Goal: Transaction & Acquisition: Purchase product/service

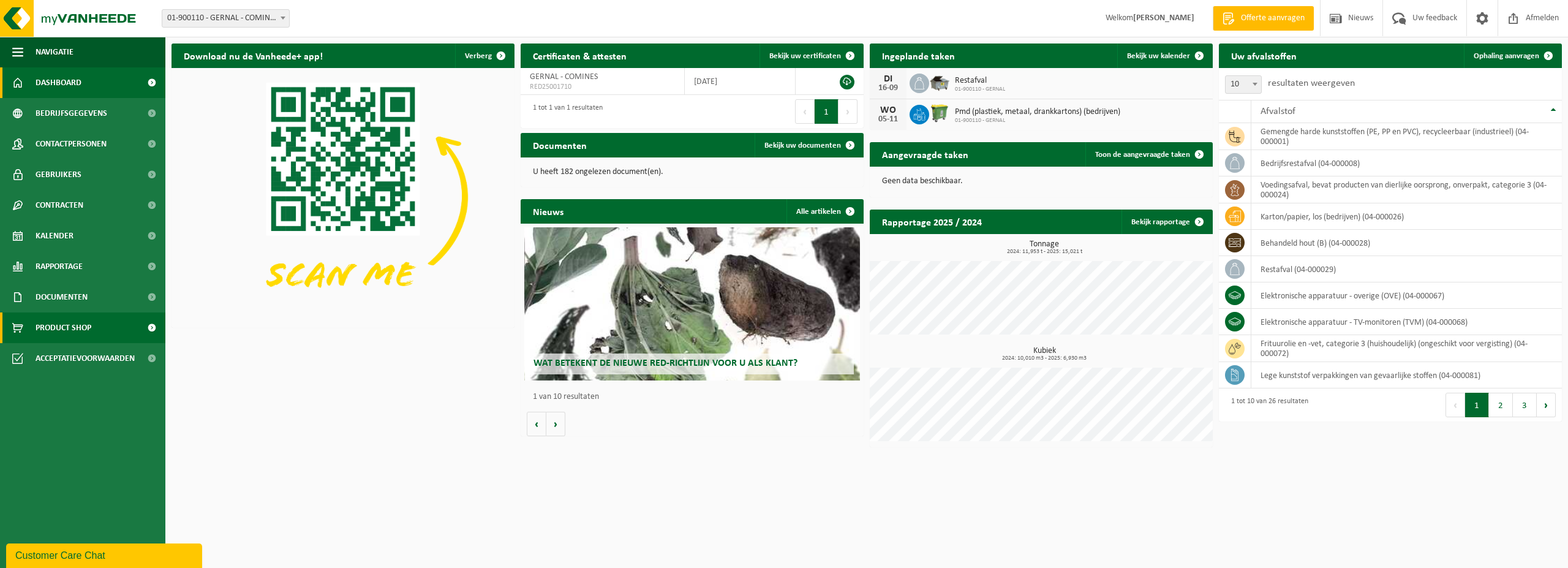
click at [90, 324] on span "Product Shop" at bounding box center [64, 328] width 56 height 31
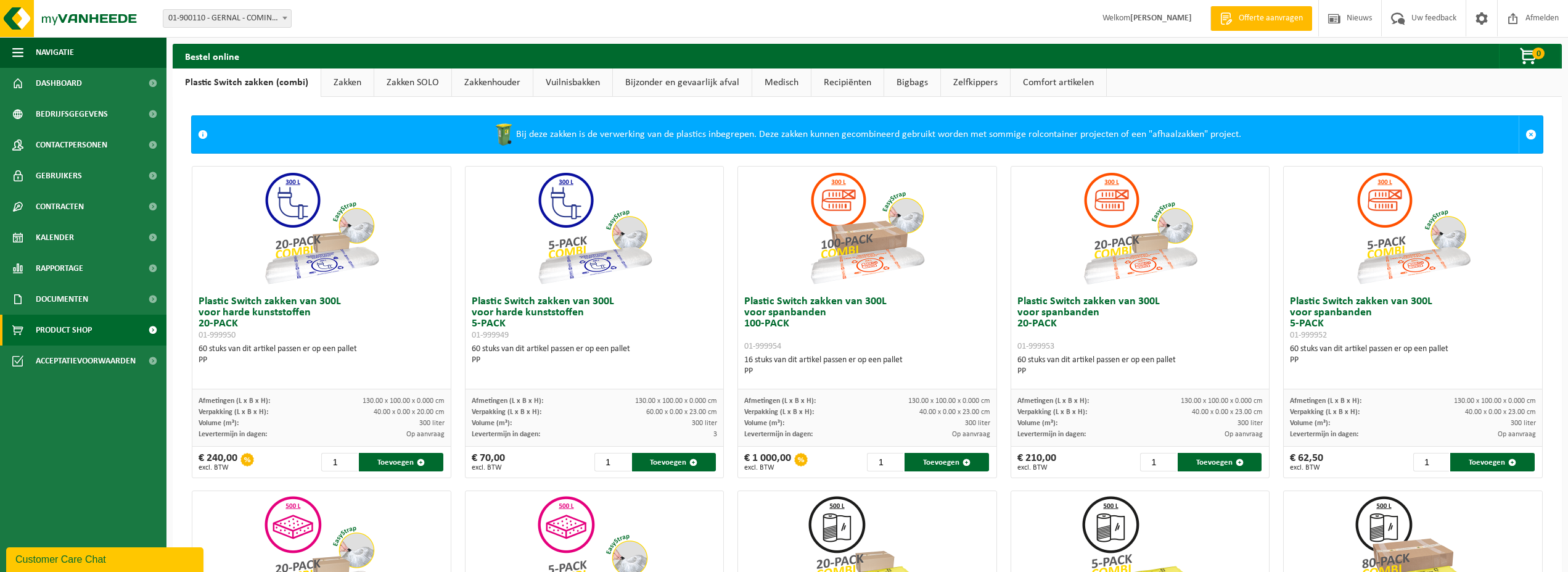
click at [346, 86] on link "Zakken" at bounding box center [347, 82] width 52 height 28
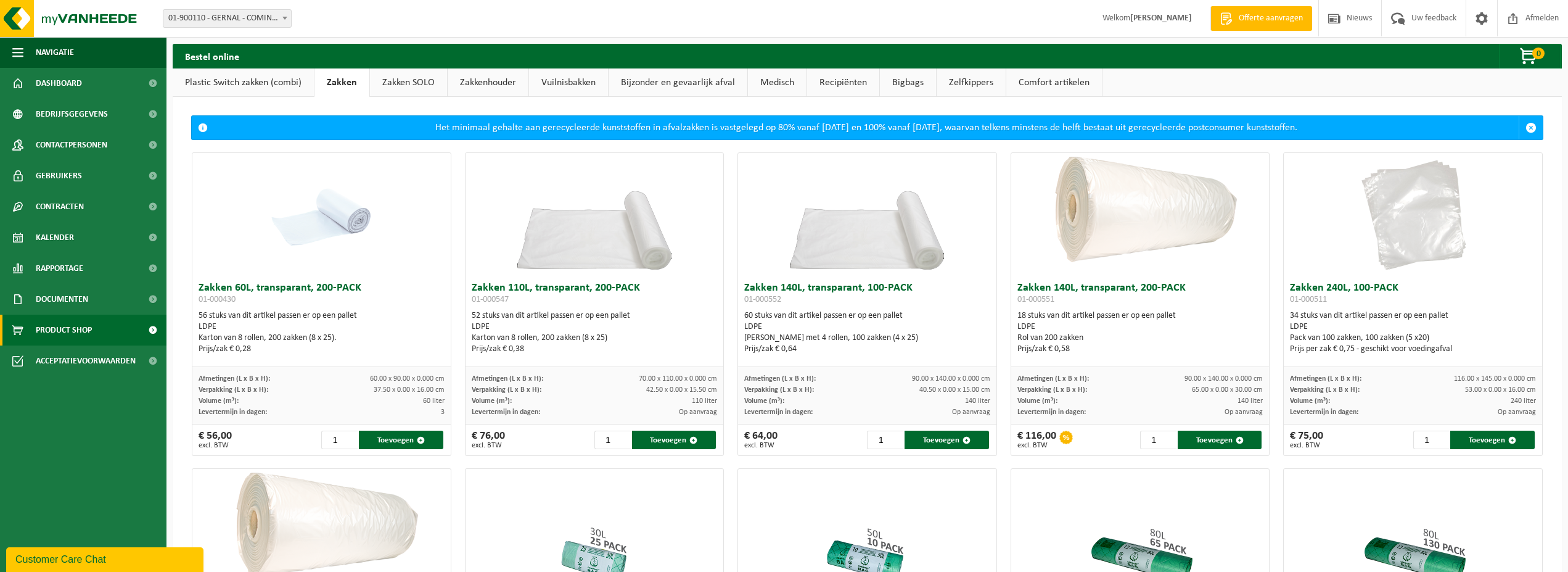
click at [412, 83] on link "Zakken SOLO" at bounding box center [408, 82] width 77 height 28
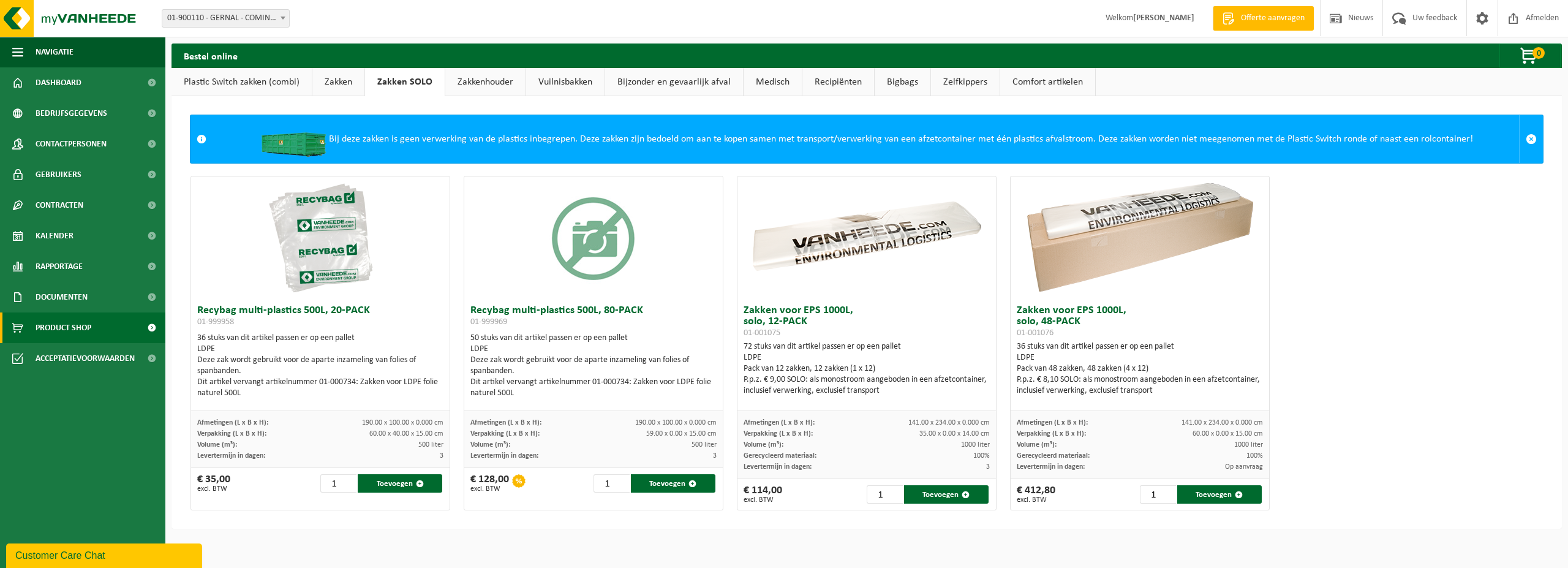
click at [499, 80] on link "Zakkenhouder" at bounding box center [485, 82] width 80 height 28
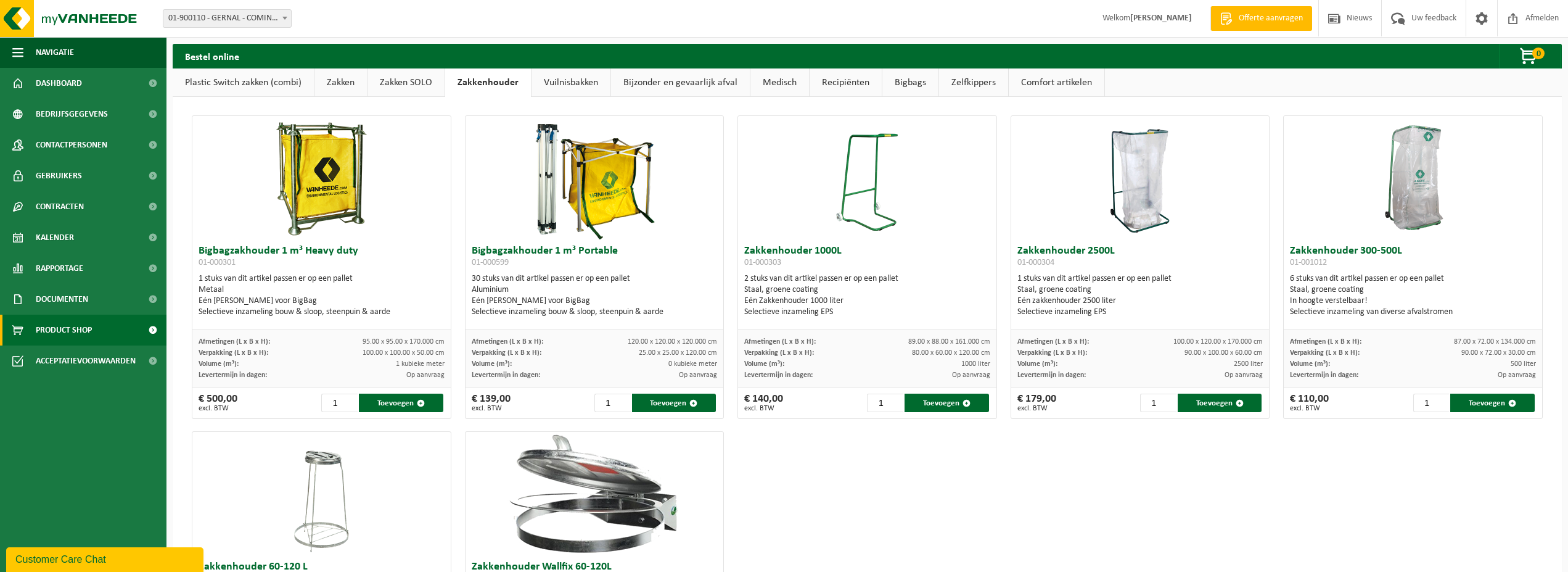
click at [564, 90] on link "Vuilnisbakken" at bounding box center [571, 82] width 79 height 28
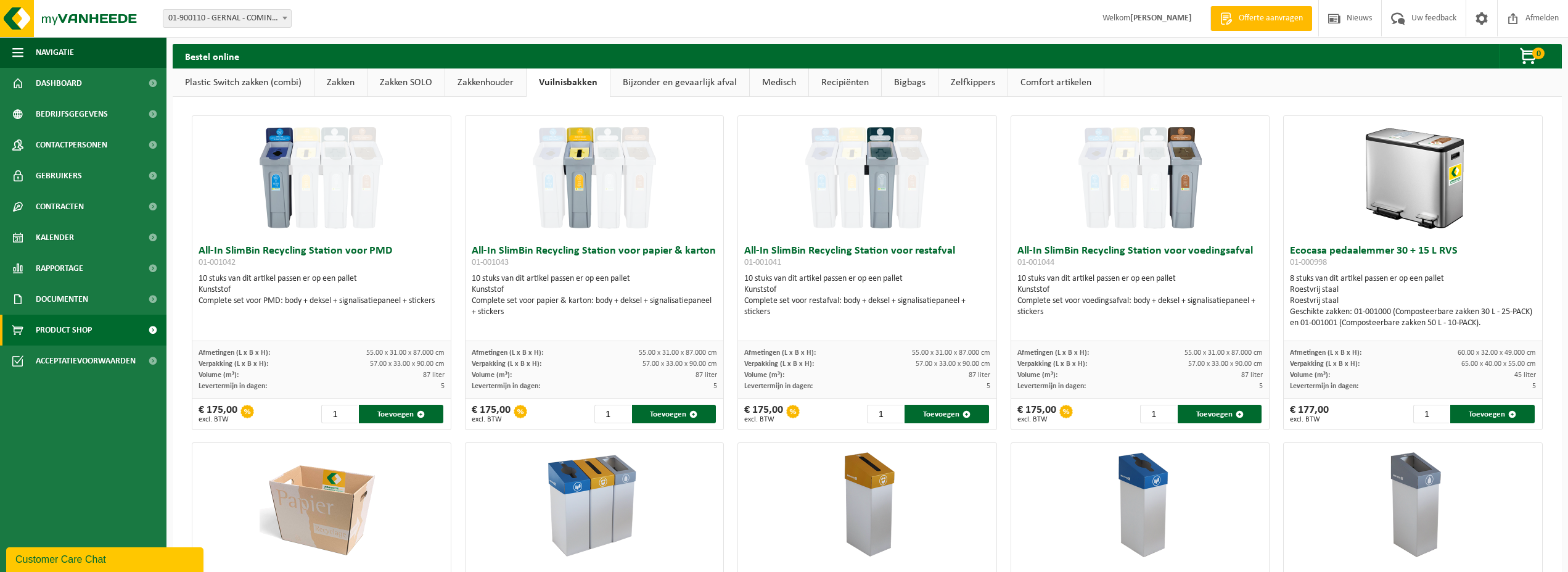
click at [658, 84] on link "Bijzonder en gevaarlijk afval" at bounding box center [680, 82] width 139 height 28
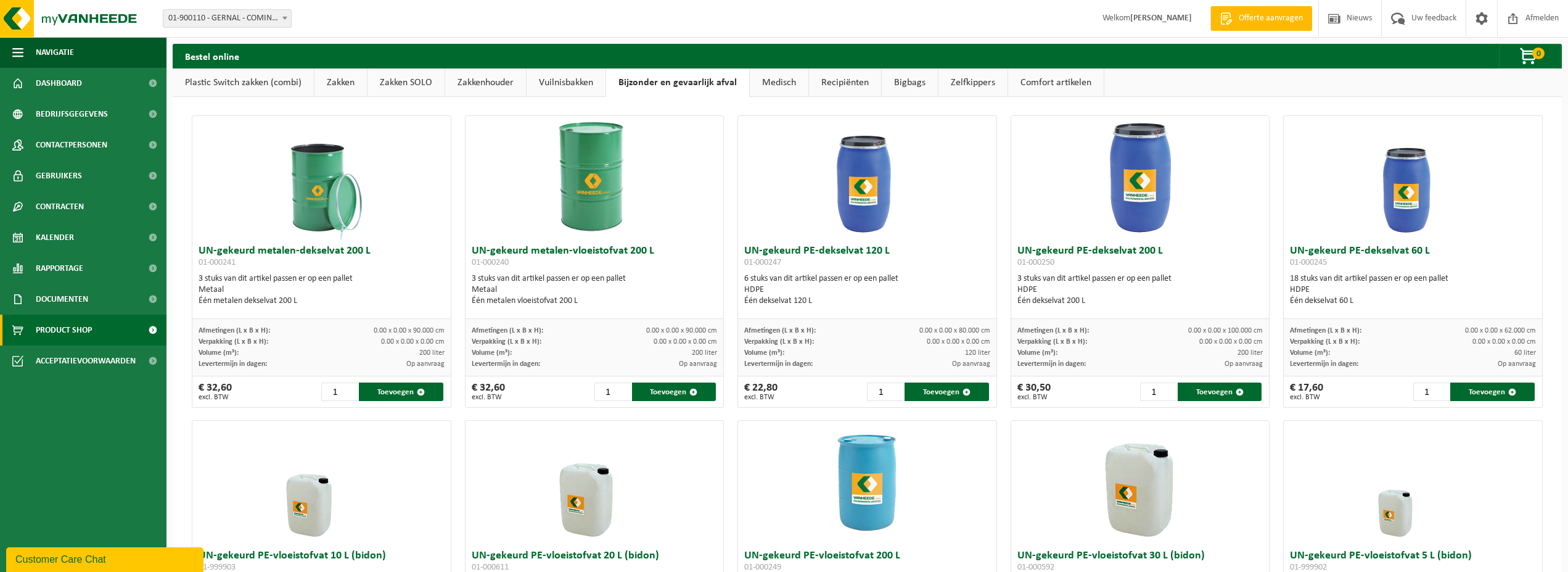
click at [775, 84] on link "Medisch" at bounding box center [779, 82] width 59 height 28
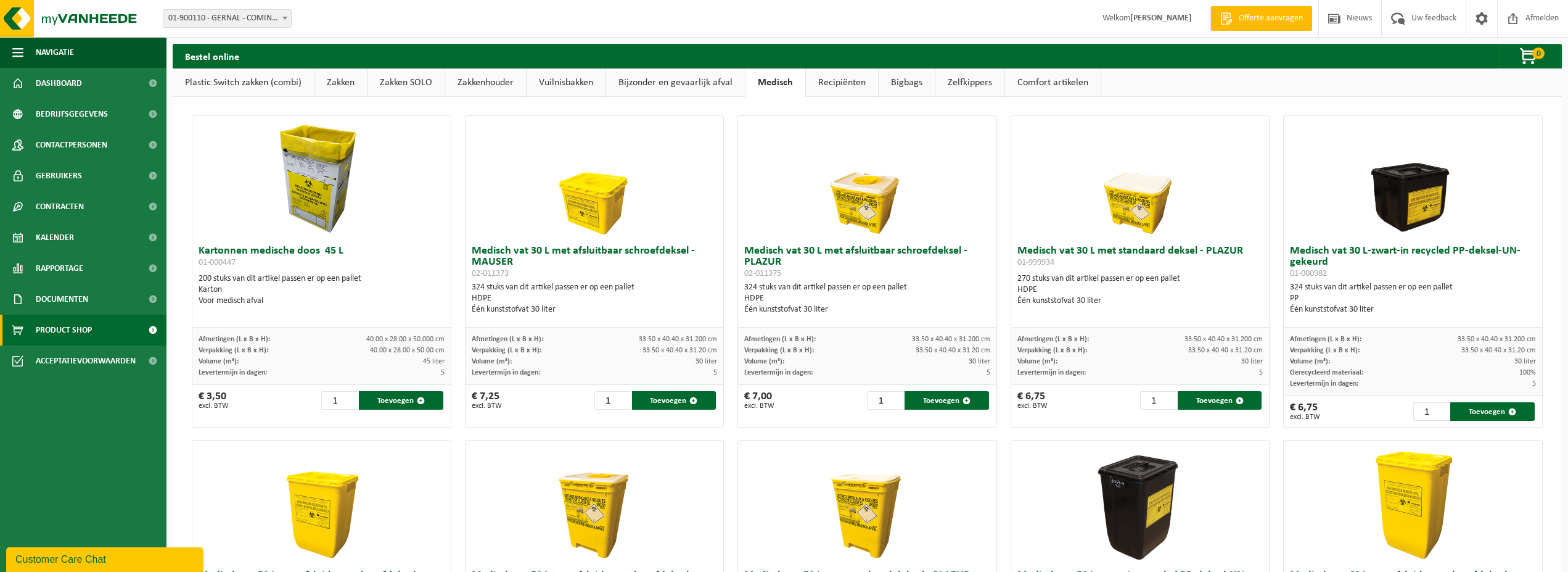
click at [839, 82] on link "Recipiënten" at bounding box center [842, 82] width 72 height 28
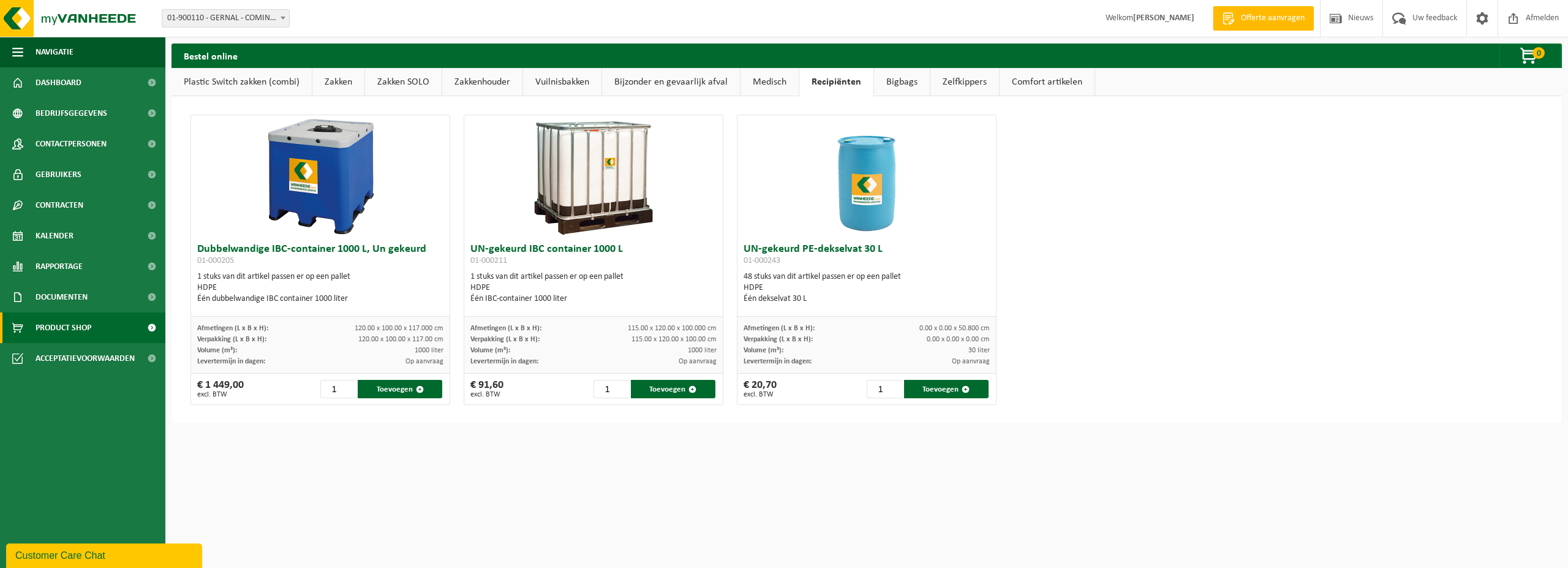
click at [886, 79] on link "Bigbags" at bounding box center [902, 82] width 56 height 28
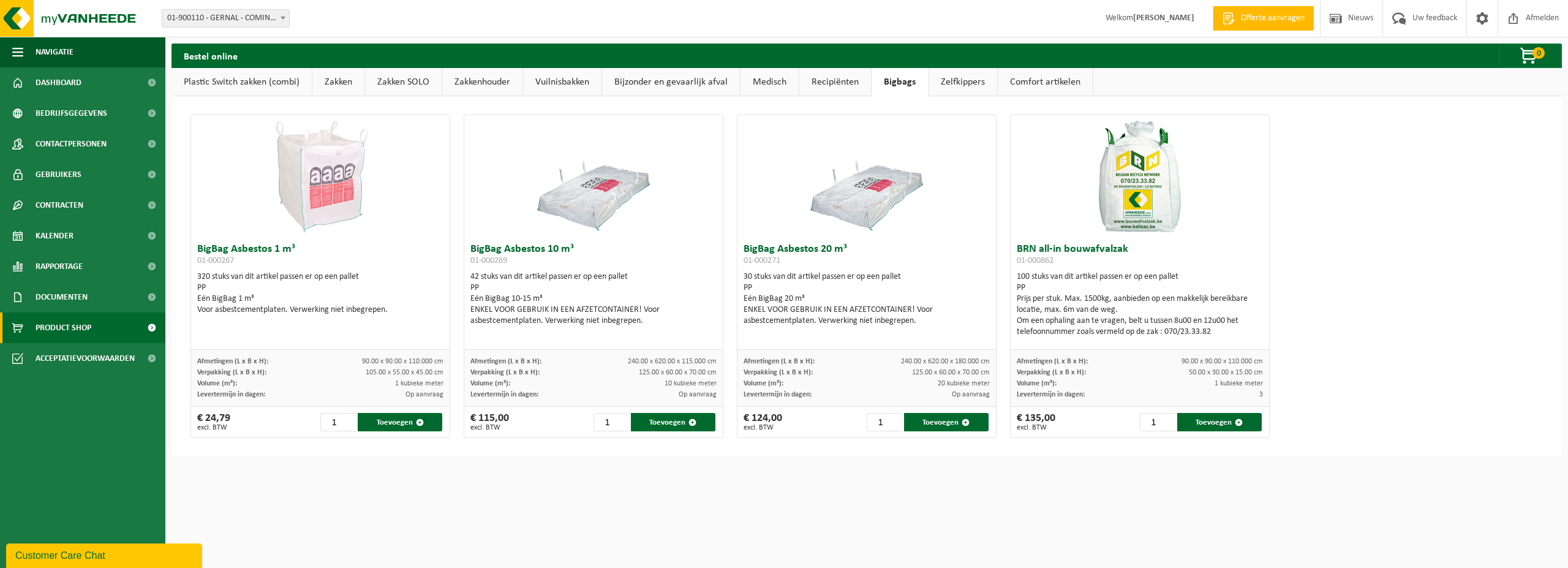
click at [945, 79] on link "Zelfkippers" at bounding box center [963, 82] width 69 height 28
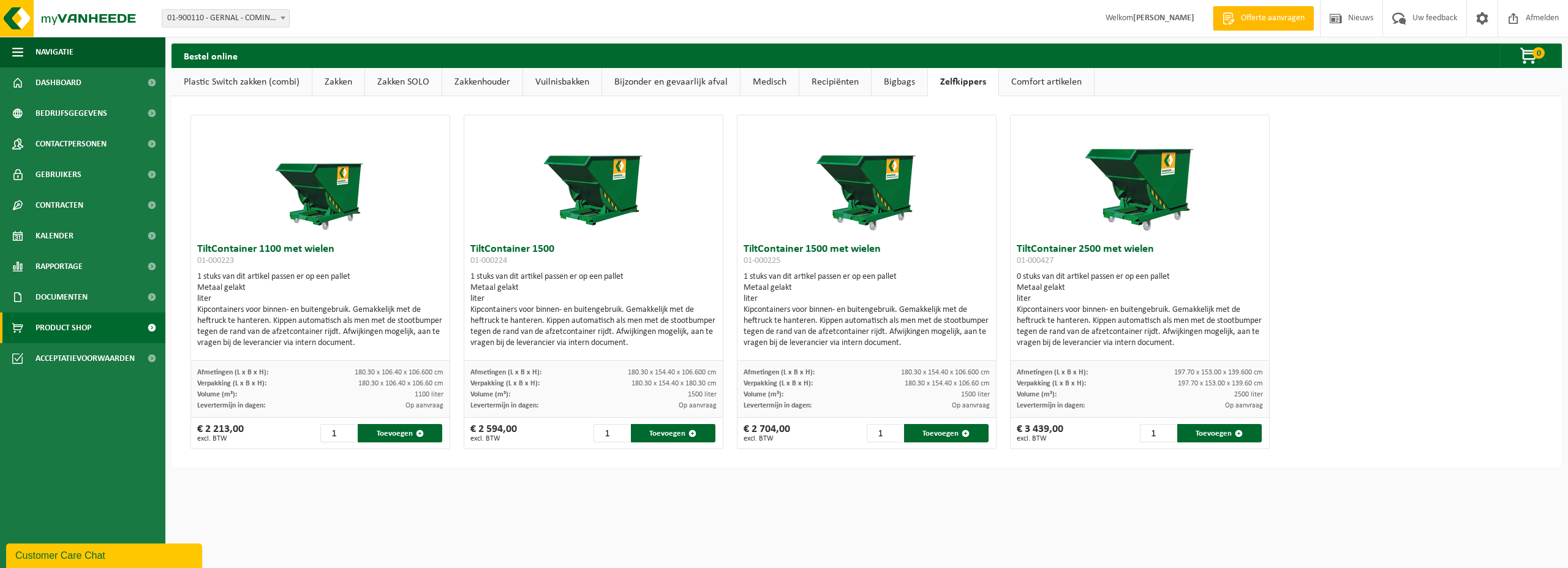
click at [1034, 79] on link "Comfort artikelen" at bounding box center [1047, 82] width 95 height 28
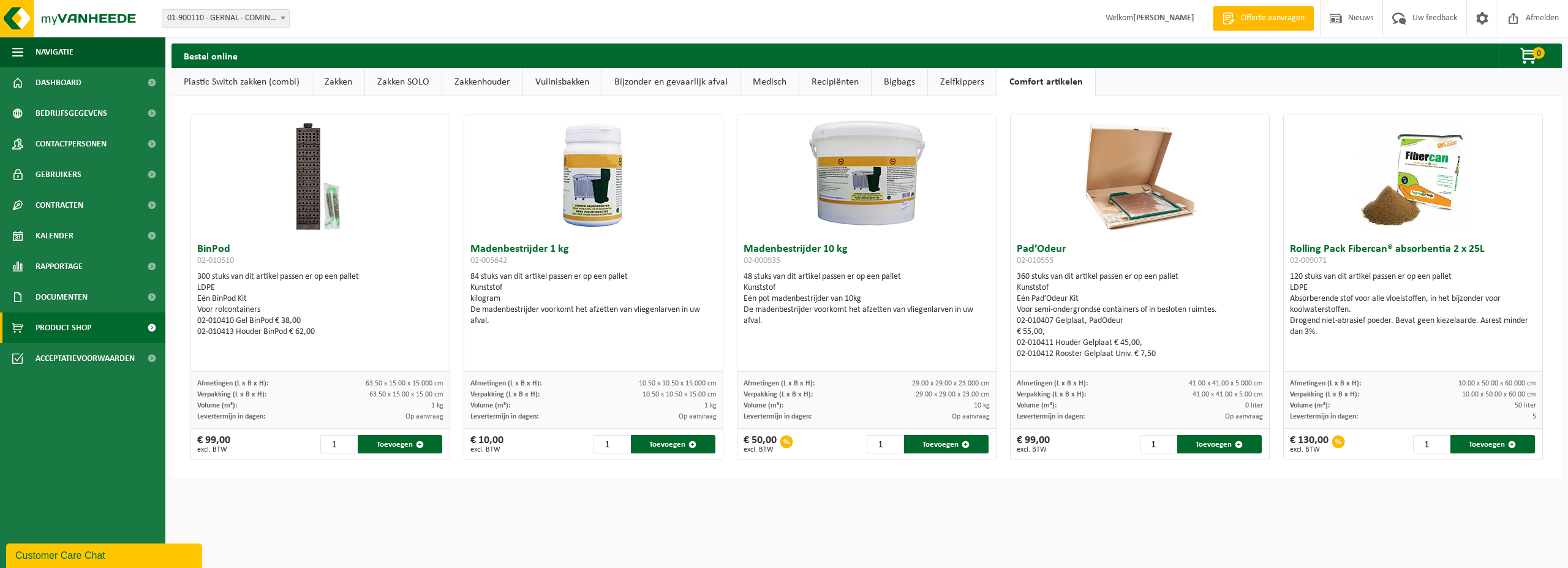
click at [229, 86] on link "Plastic Switch zakken (combi)" at bounding box center [242, 82] width 140 height 28
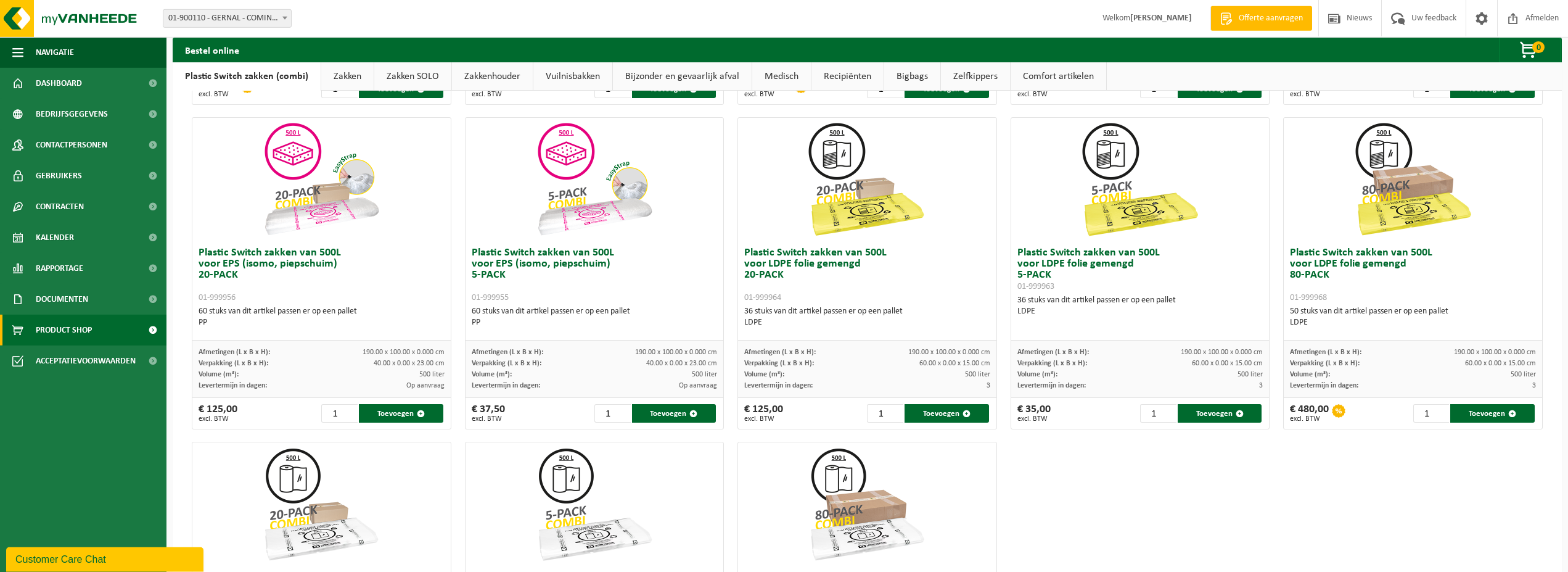
scroll to position [378, 0]
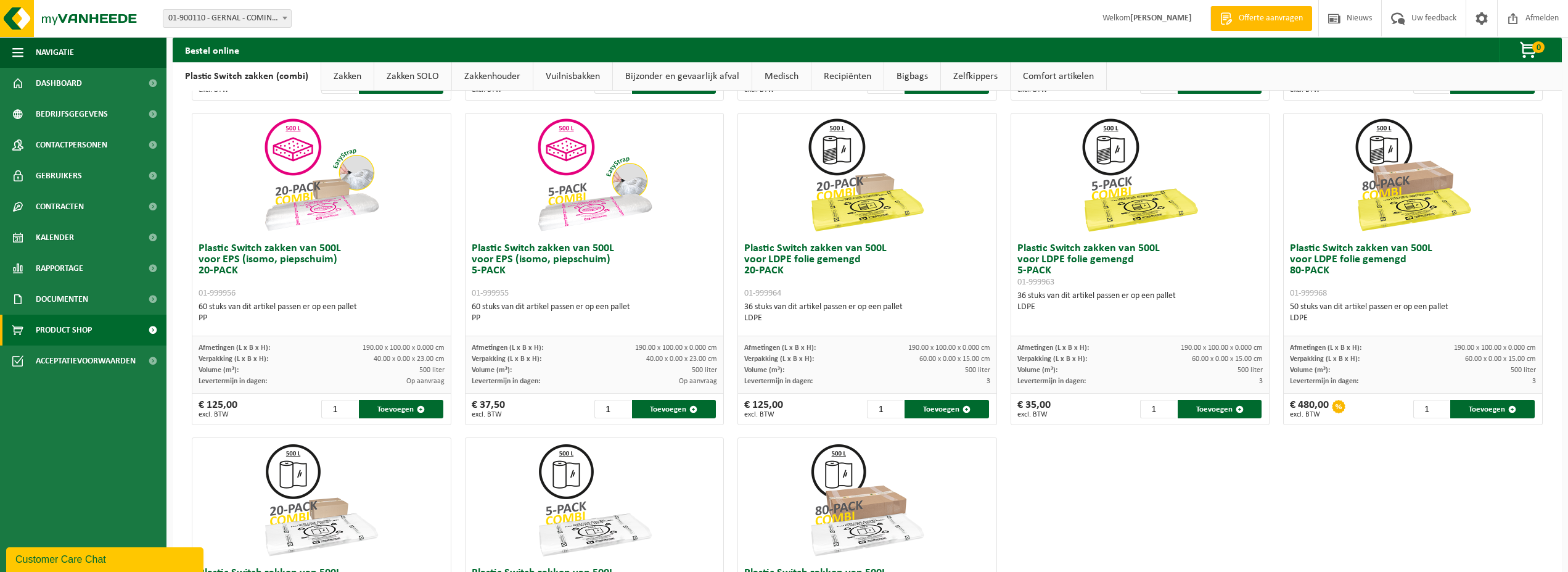
click at [1090, 276] on h3 "Plastic Switch zakken van 500L voor LDPE folie gemengd 5-PACK 01-999963" at bounding box center [1140, 265] width 245 height 45
click at [1092, 274] on h3 "Plastic Switch zakken van 500L voor LDPE folie gemengd 5-PACK 01-999963" at bounding box center [1140, 265] width 245 height 45
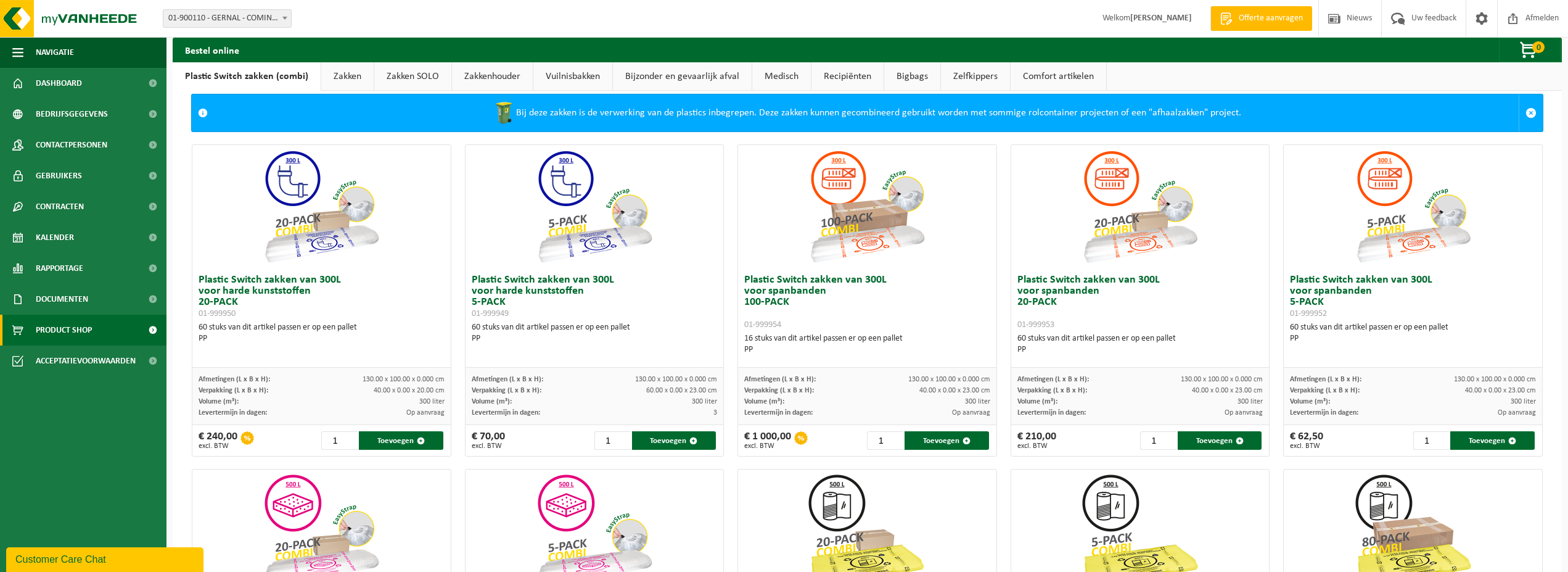
scroll to position [0, 0]
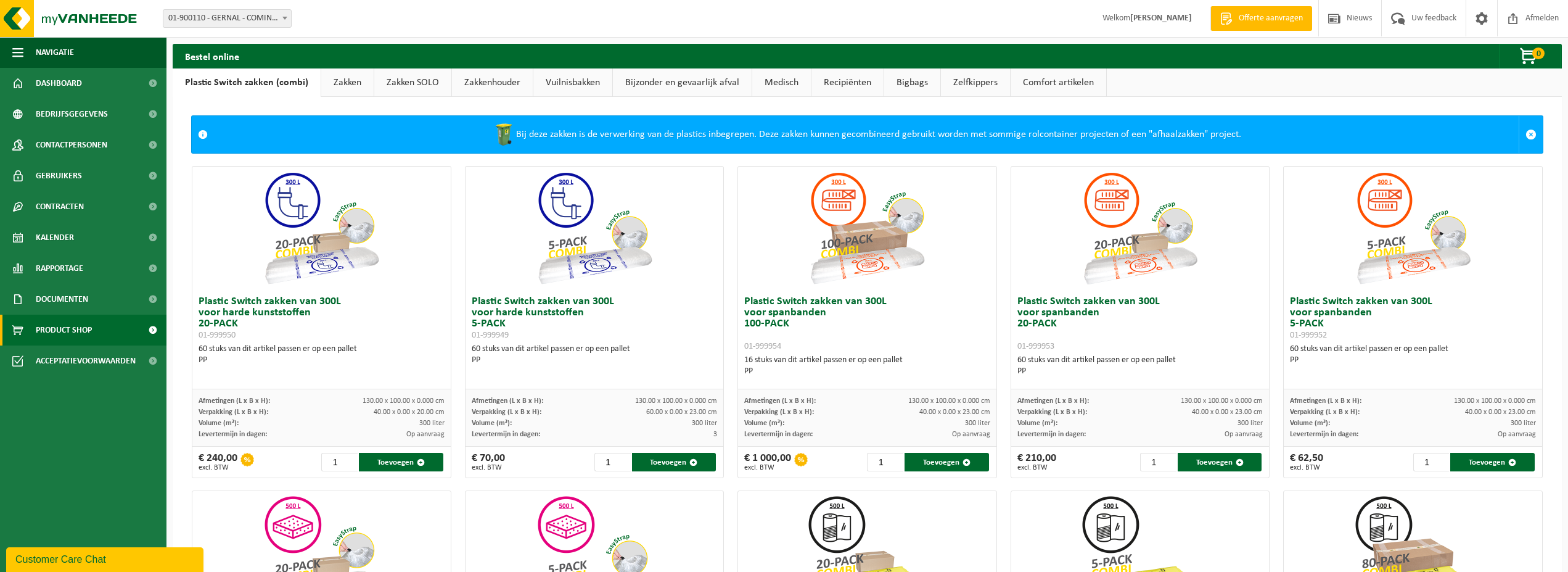
click at [332, 79] on link "Zakken" at bounding box center [347, 82] width 52 height 28
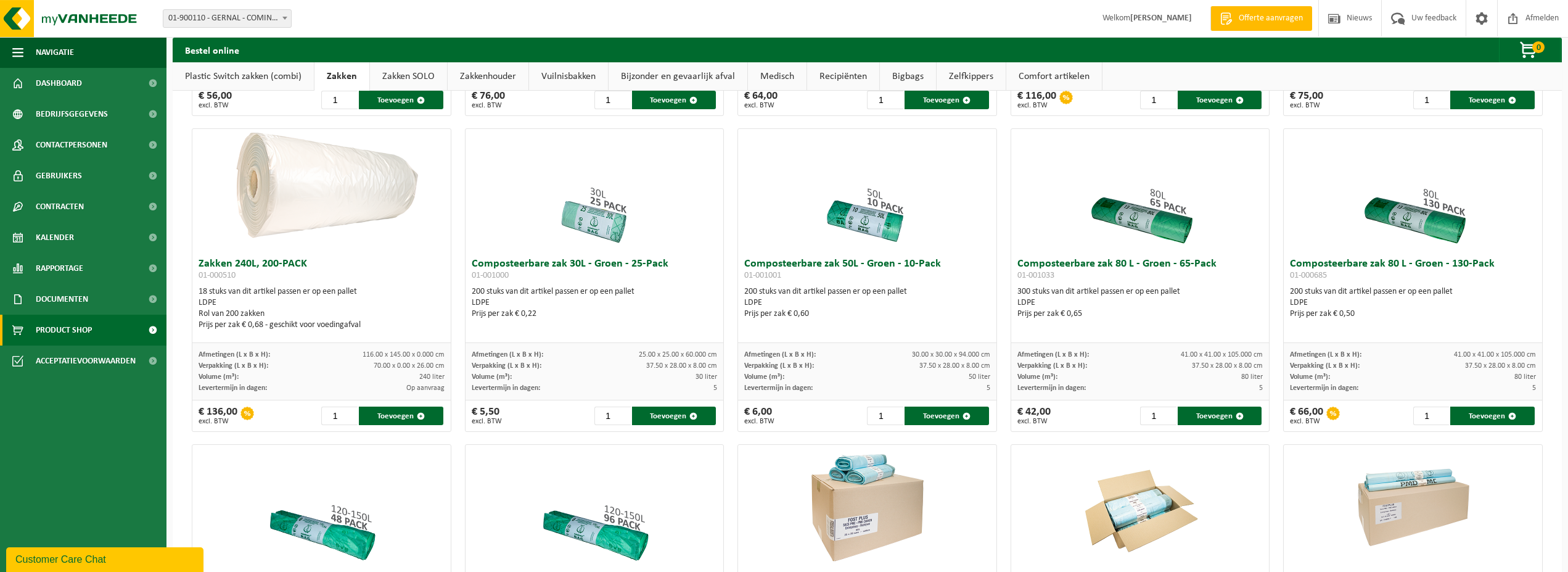
scroll to position [315, 0]
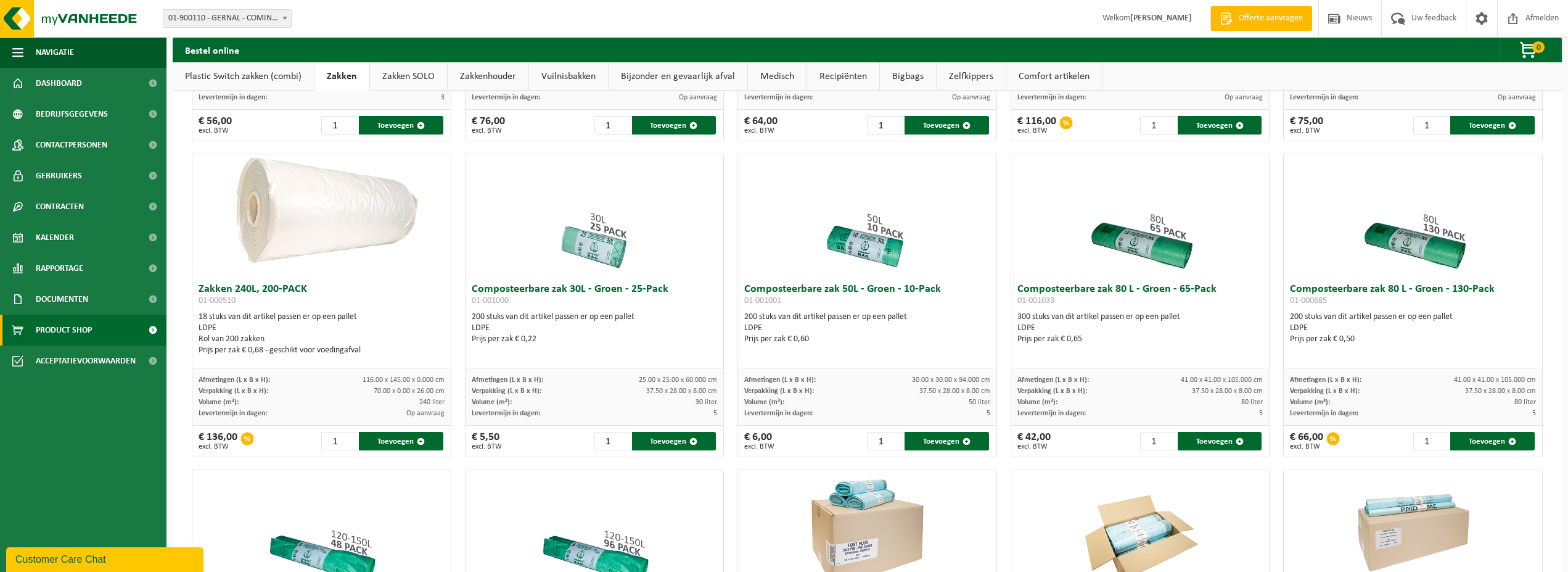
click at [272, 75] on link "Plastic Switch zakken (combi)" at bounding box center [243, 76] width 141 height 28
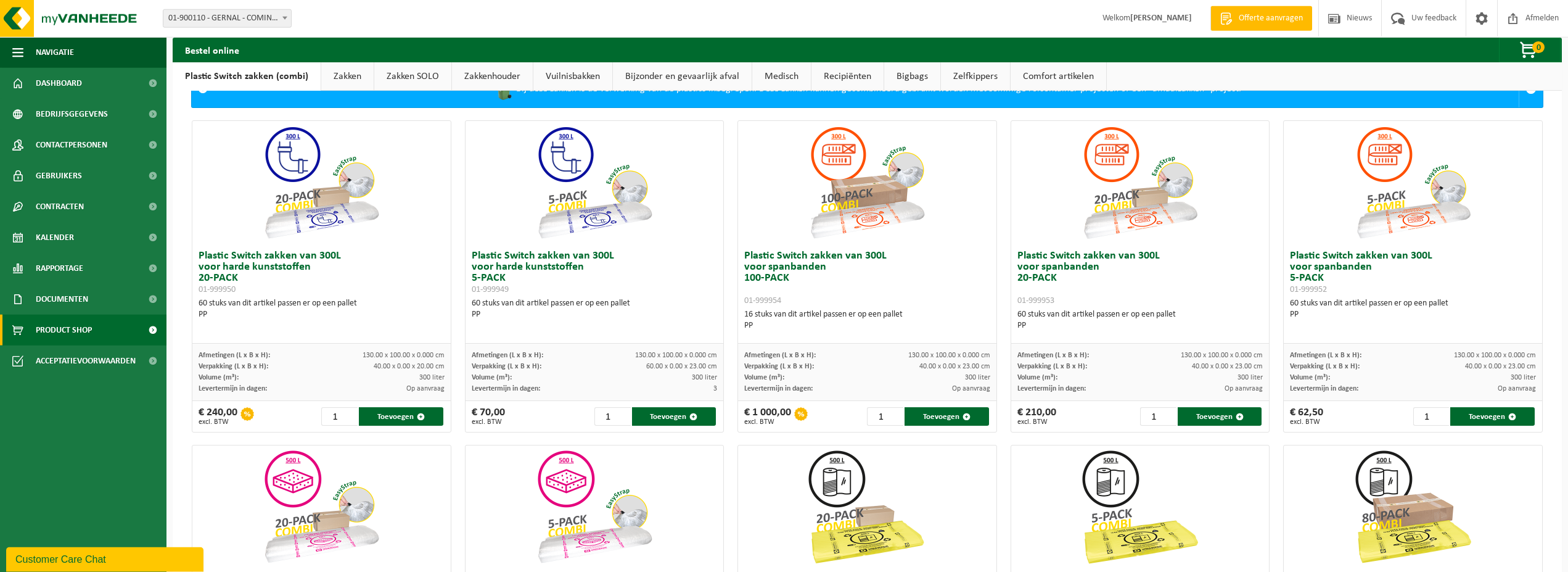
scroll to position [0, 0]
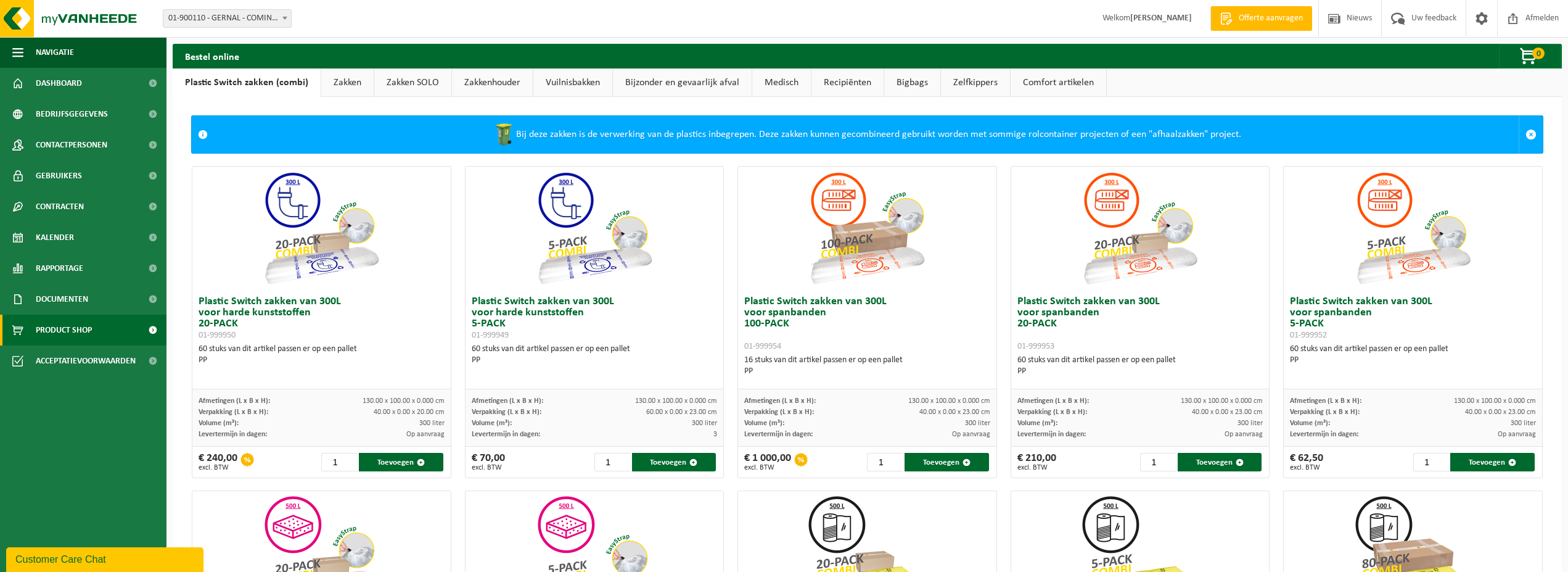
click at [359, 79] on link "Zakken" at bounding box center [347, 82] width 52 height 28
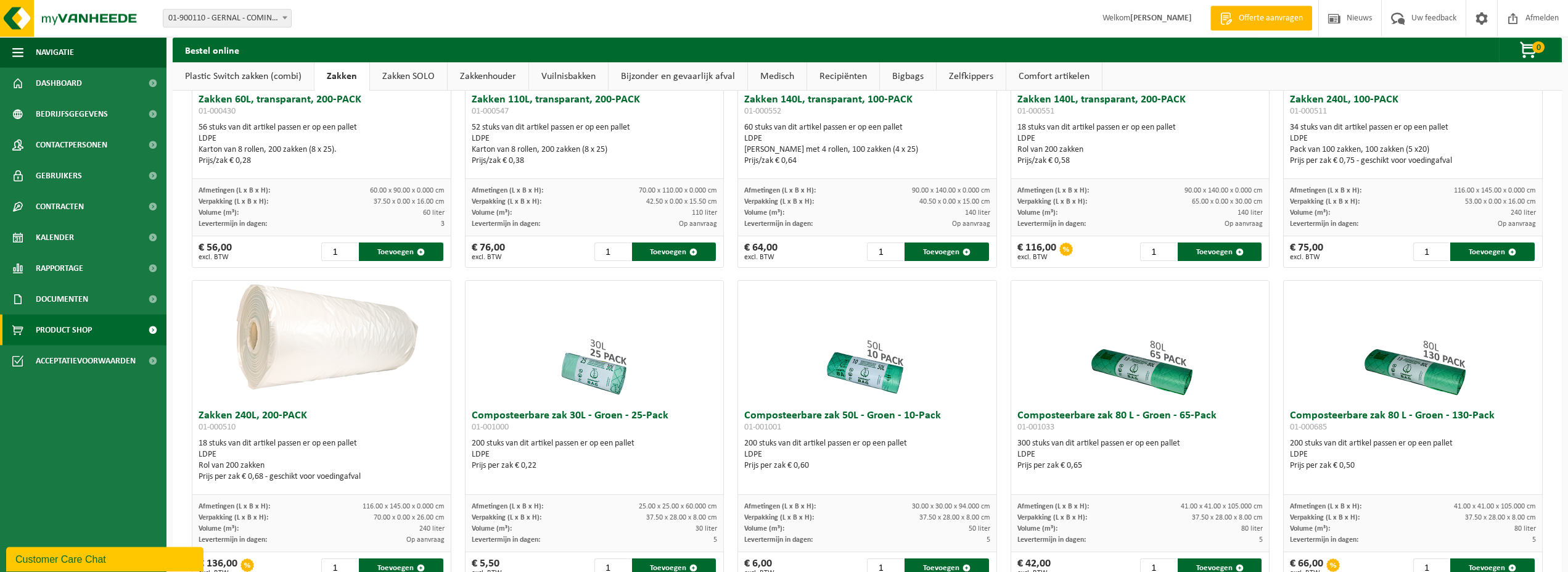
scroll to position [188, 0]
click at [391, 75] on link "Zakken SOLO" at bounding box center [408, 76] width 77 height 28
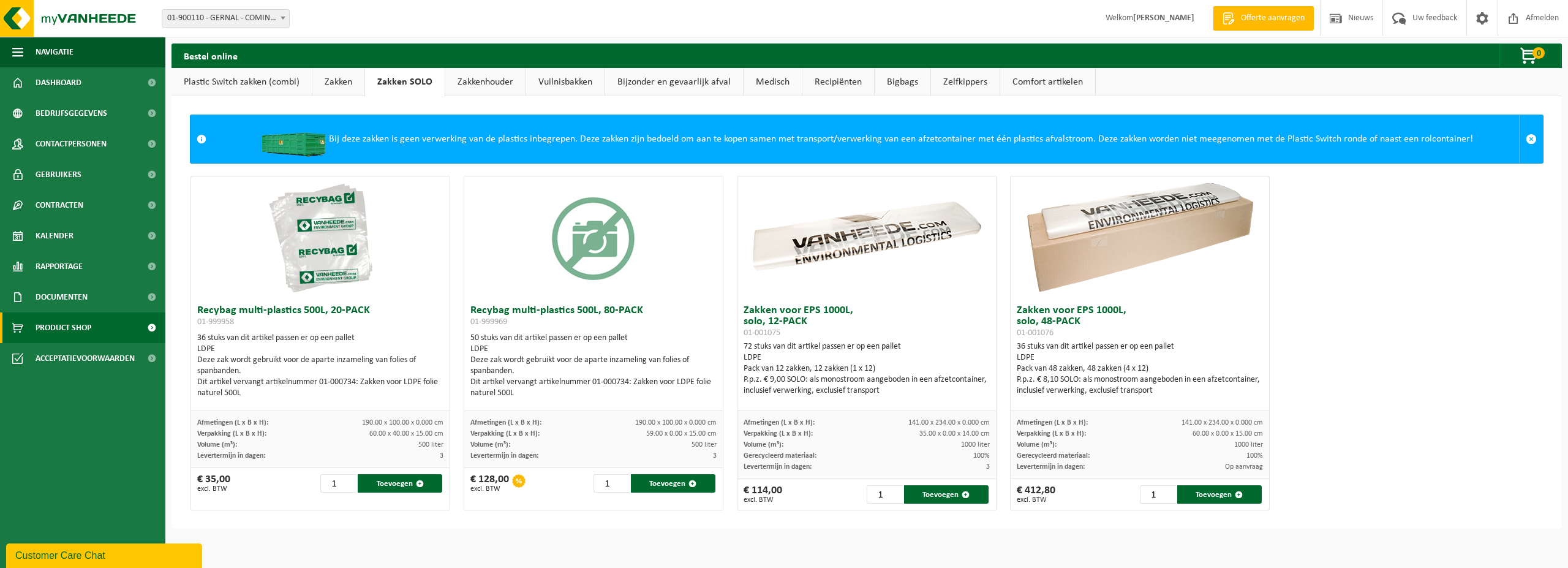
click at [451, 79] on link "Zakkenhouder" at bounding box center [485, 82] width 80 height 28
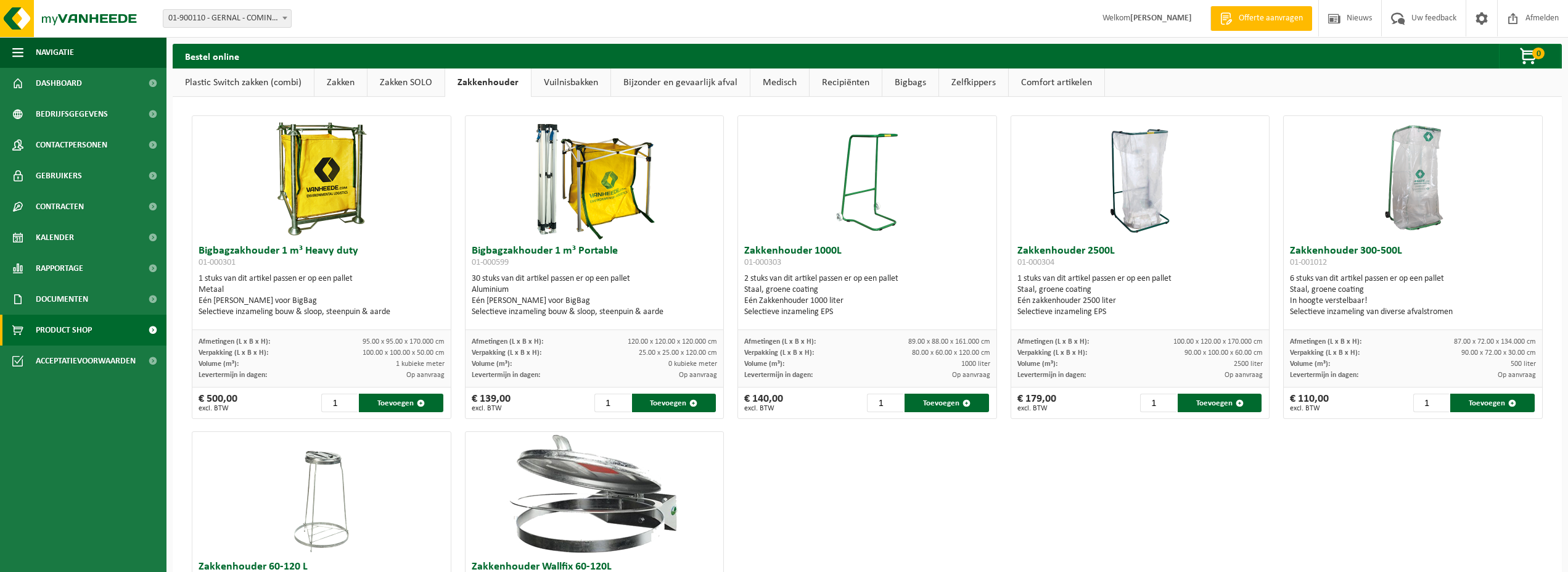
click at [559, 80] on link "Vuilnisbakken" at bounding box center [571, 82] width 79 height 28
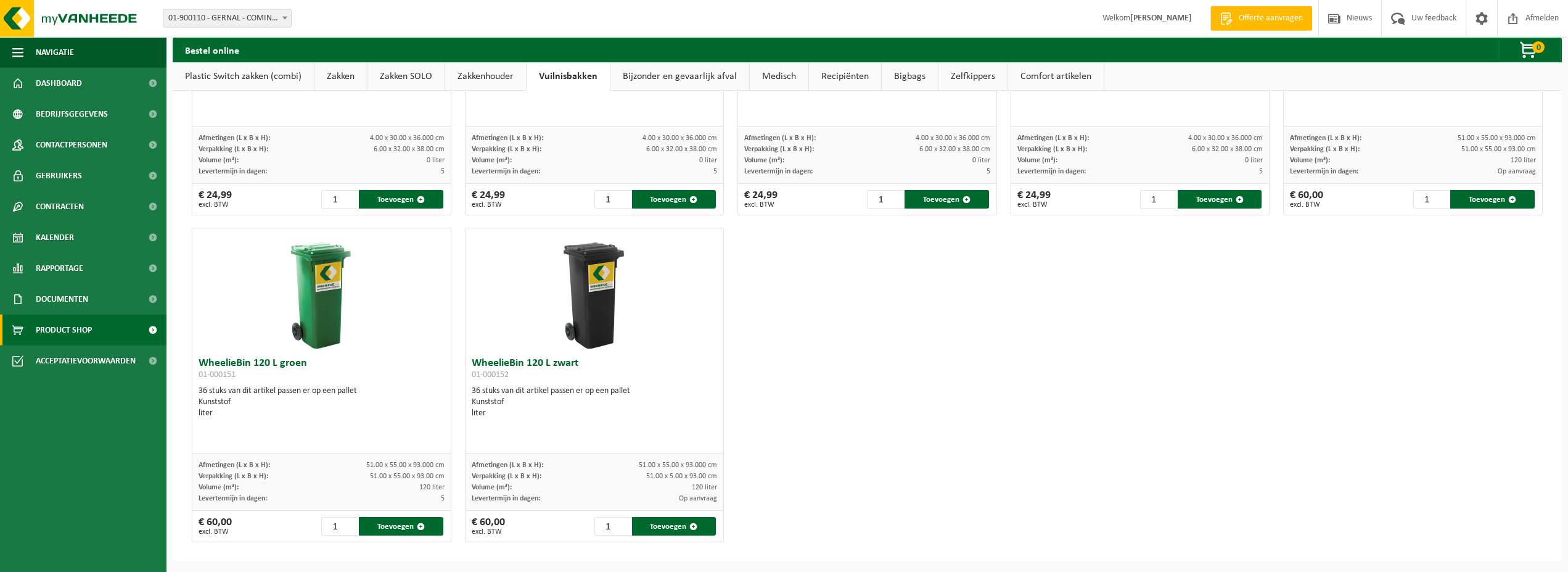
scroll to position [1524, 0]
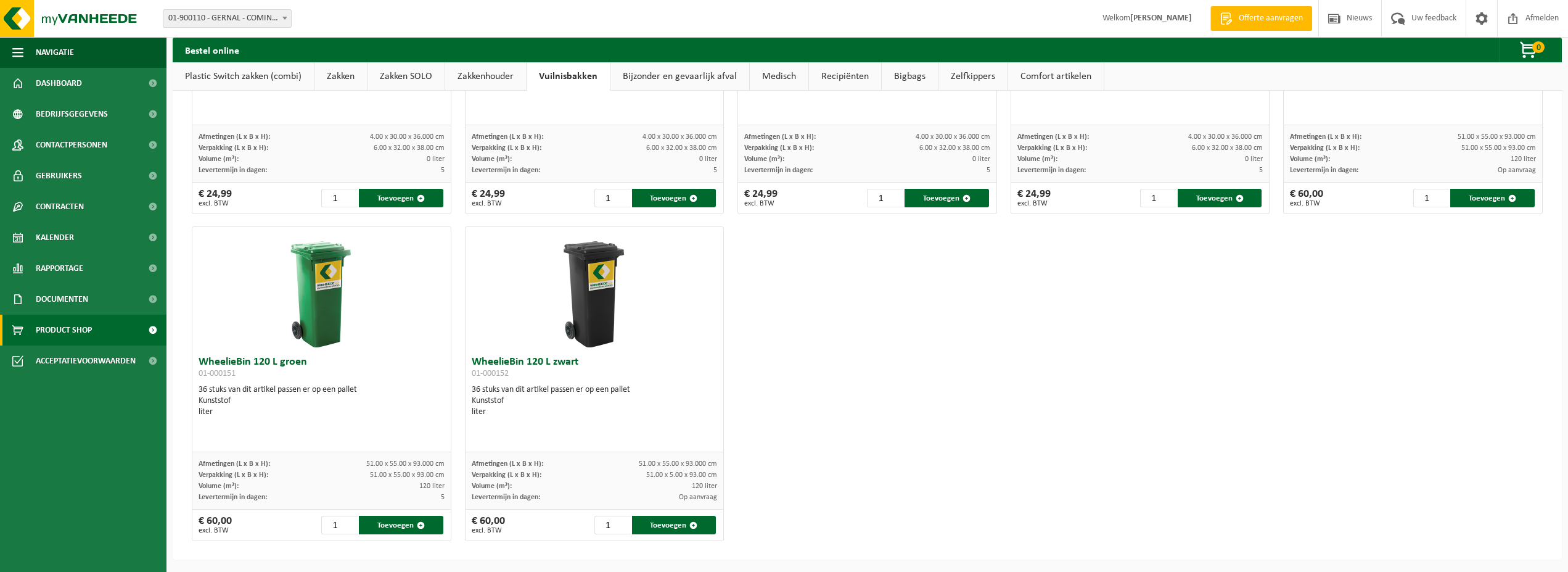
click at [652, 74] on link "Bijzonder en gevaarlijk afval" at bounding box center [680, 76] width 139 height 28
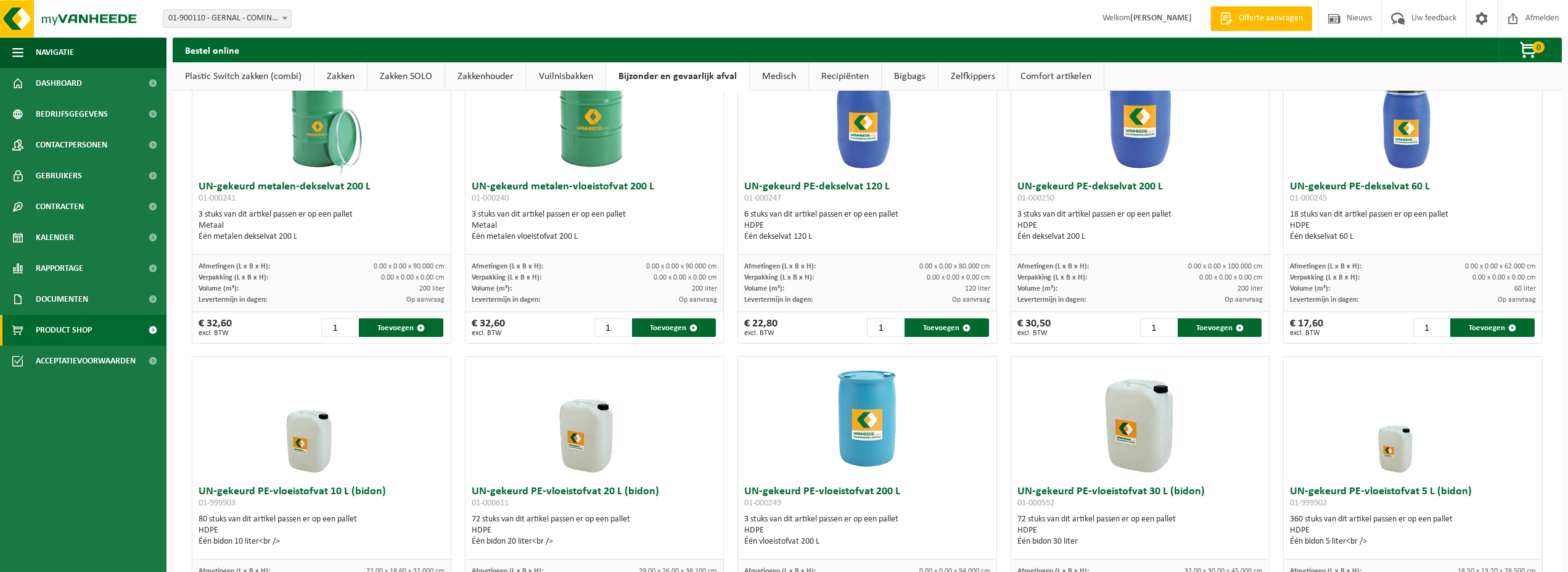
scroll to position [0, 0]
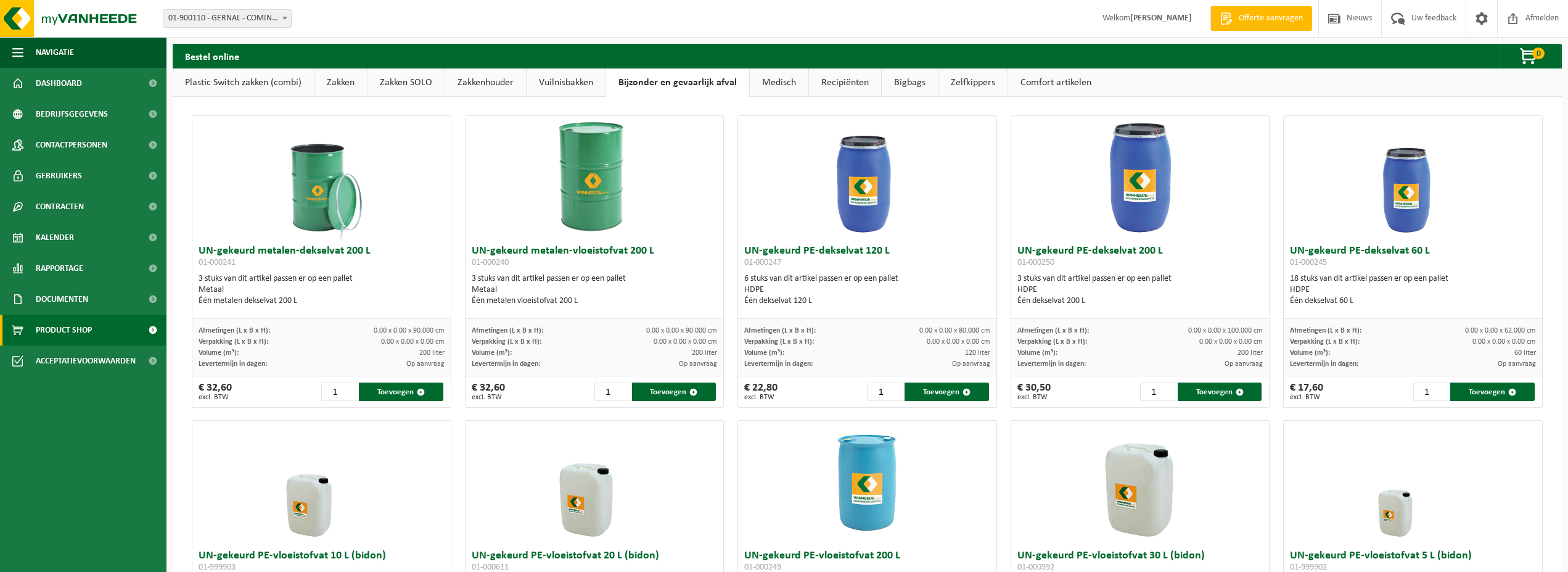
click at [759, 82] on link "Medisch" at bounding box center [779, 82] width 59 height 28
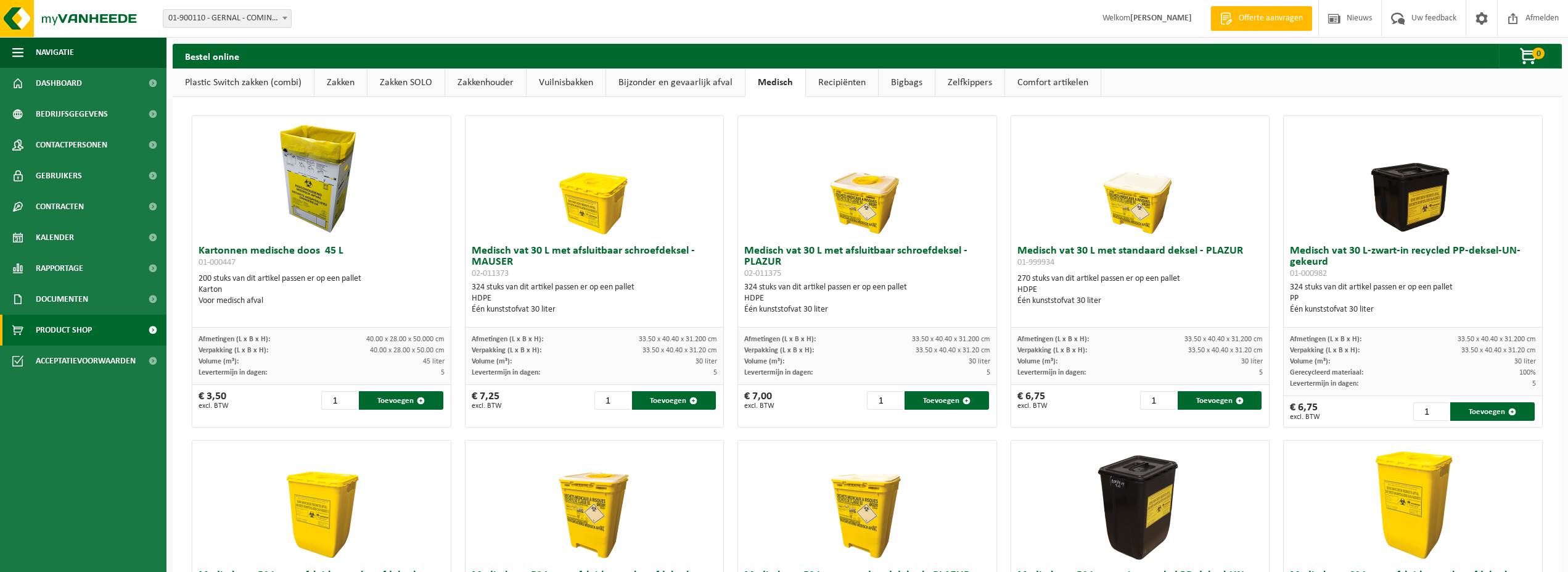
click at [847, 84] on link "Recipiënten" at bounding box center [842, 82] width 72 height 28
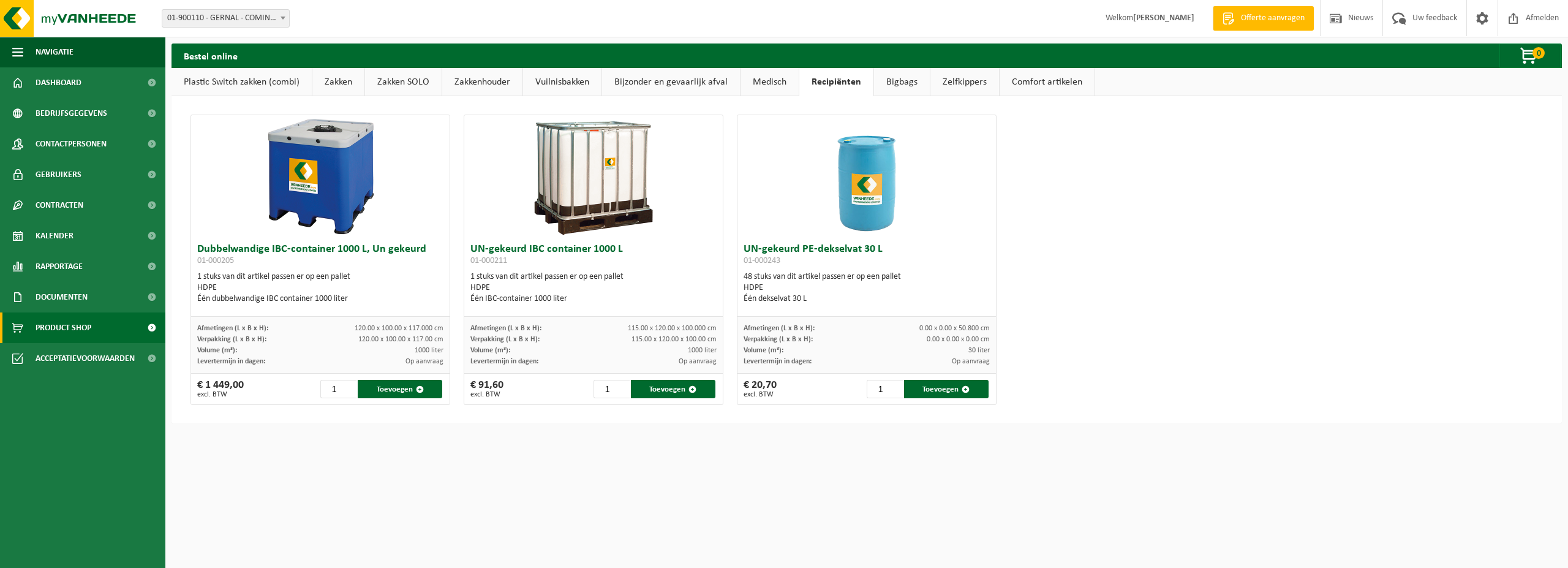
click at [888, 84] on link "Bigbags" at bounding box center [902, 82] width 56 height 28
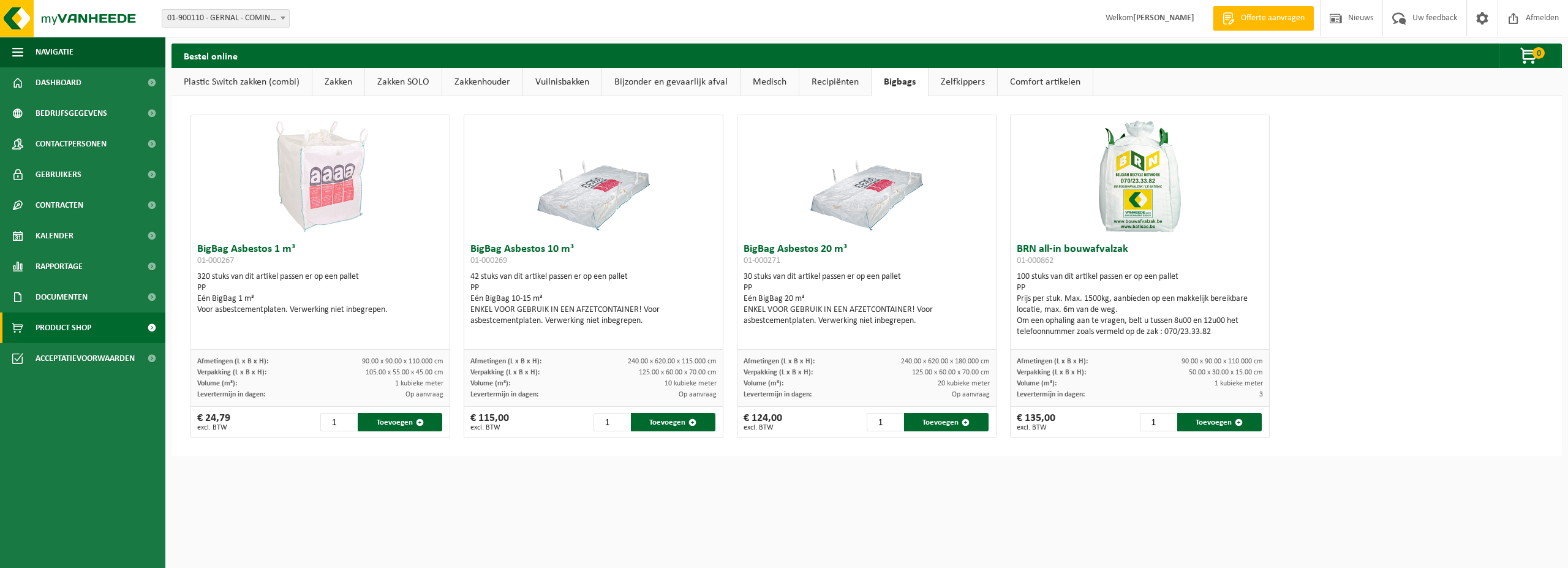
click at [950, 88] on link "Zelfkippers" at bounding box center [963, 82] width 69 height 28
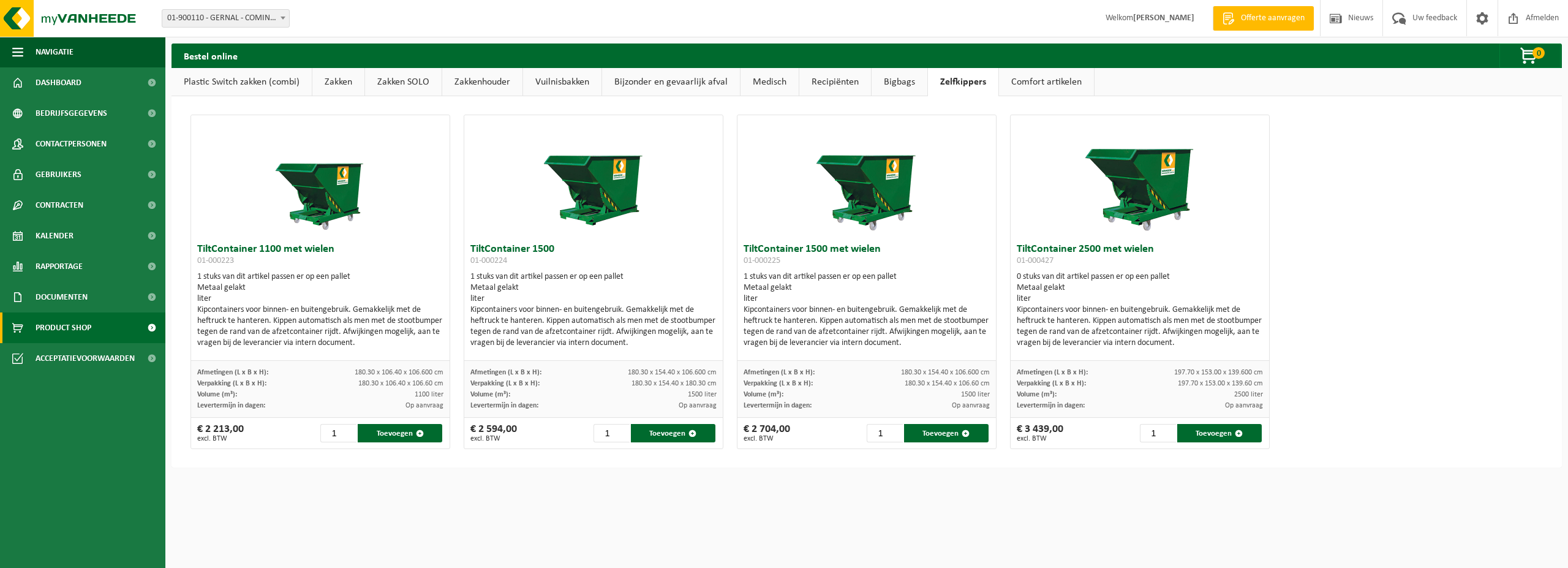
click at [1026, 82] on link "Comfort artikelen" at bounding box center [1047, 82] width 95 height 28
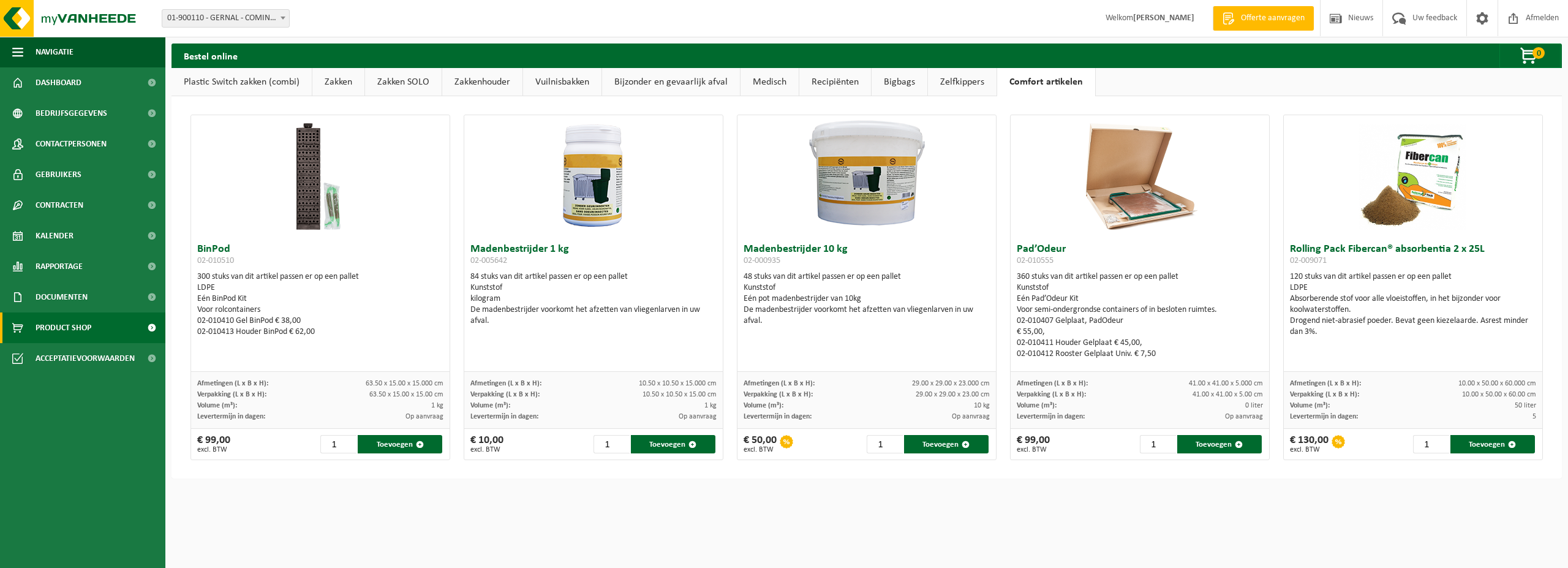
click at [241, 85] on link "Plastic Switch zakken (combi)" at bounding box center [242, 82] width 140 height 28
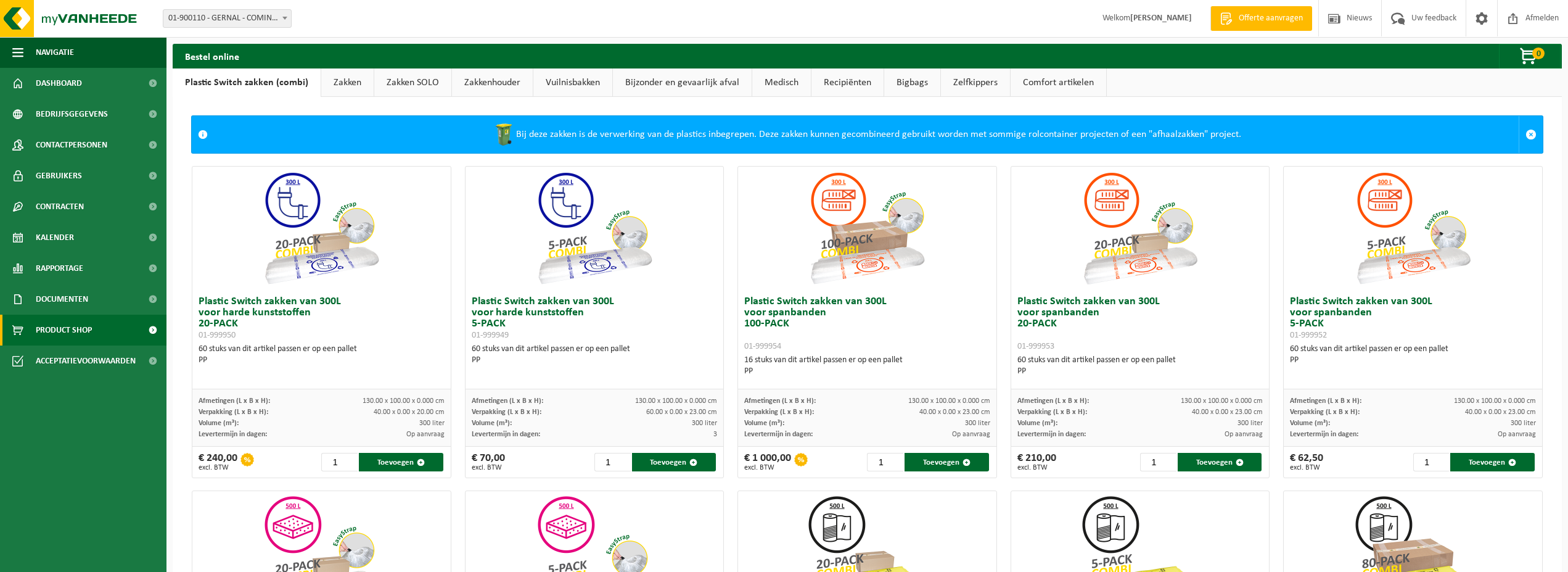
click at [344, 82] on link "Zakken" at bounding box center [347, 82] width 52 height 28
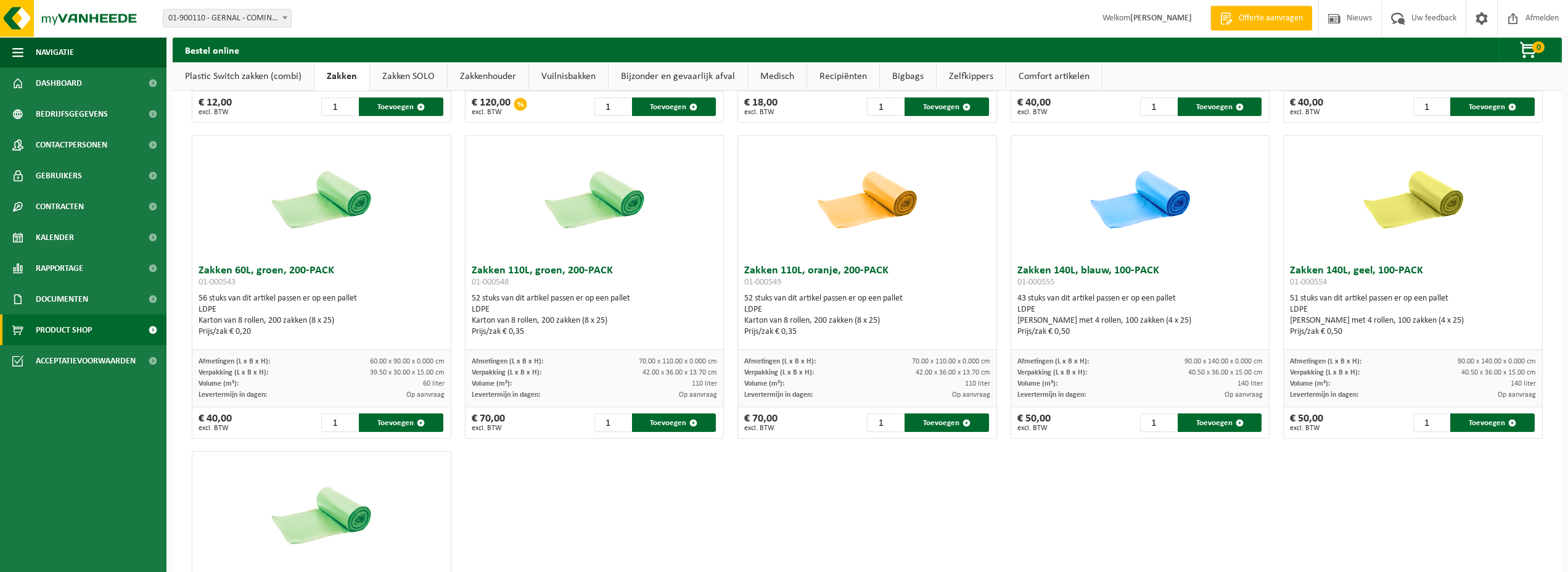
scroll to position [1258, 0]
